Goal: Task Accomplishment & Management: Manage account settings

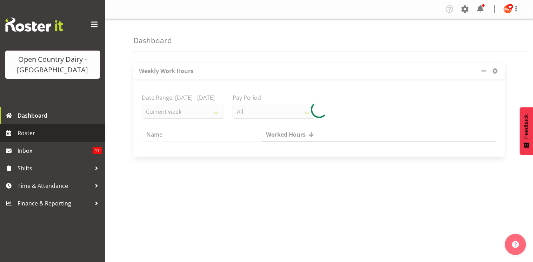
click at [48, 132] on span "Roster" at bounding box center [60, 133] width 84 height 11
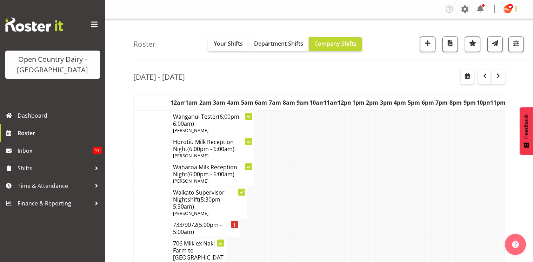
click at [515, 10] on span at bounding box center [516, 9] width 8 height 8
click at [423, 13] on nav "Company Settings Roles & Skills Tasks Jobs Employees Locations & Departments Ac…" at bounding box center [318, 10] width 413 height 12
drag, startPoint x: 450, startPoint y: 1, endPoint x: 393, endPoint y: 9, distance: 57.7
click at [393, 10] on nav "Company Settings Roles & Skills Tasks Jobs Employees Locations & Departments Ac…" at bounding box center [318, 10] width 413 height 12
click at [519, 9] on span at bounding box center [516, 9] width 8 height 8
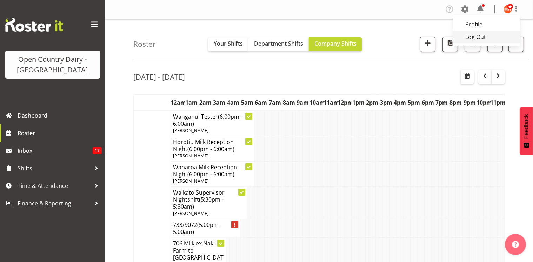
click at [486, 41] on link "Log Out" at bounding box center [486, 37] width 67 height 13
